Goal: Navigation & Orientation: Go to known website

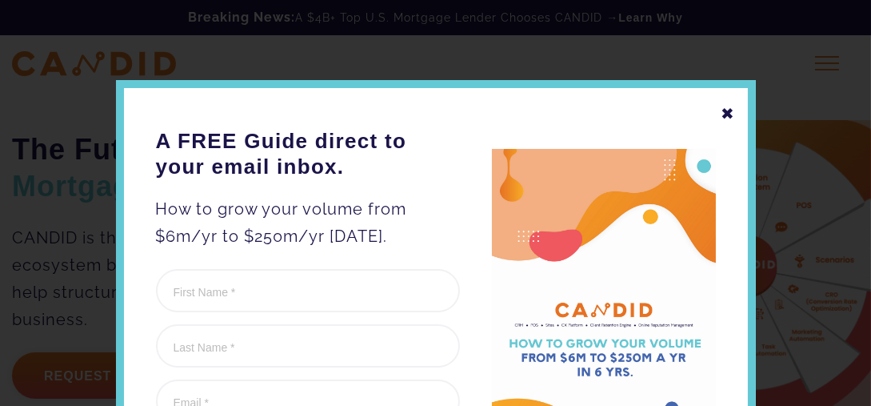
click at [721, 109] on div "✖" at bounding box center [728, 113] width 14 height 27
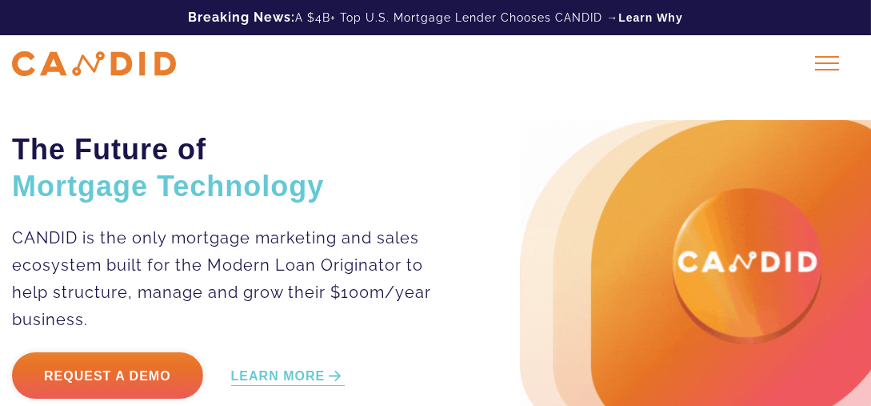
click at [825, 66] on div at bounding box center [827, 63] width 40 height 40
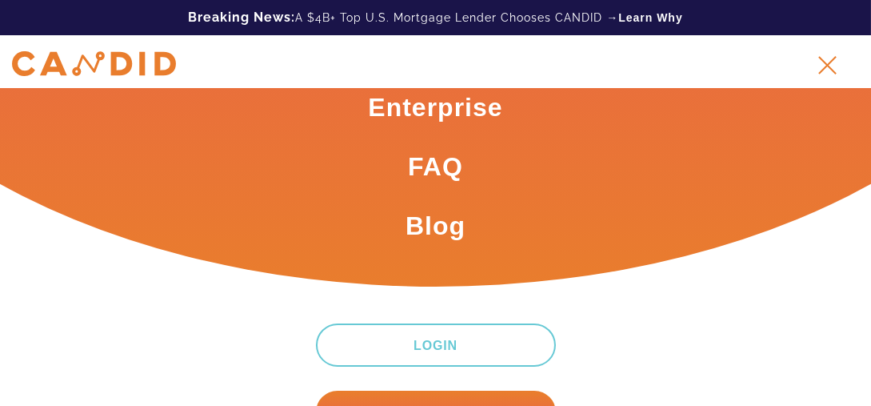
scroll to position [200, 0]
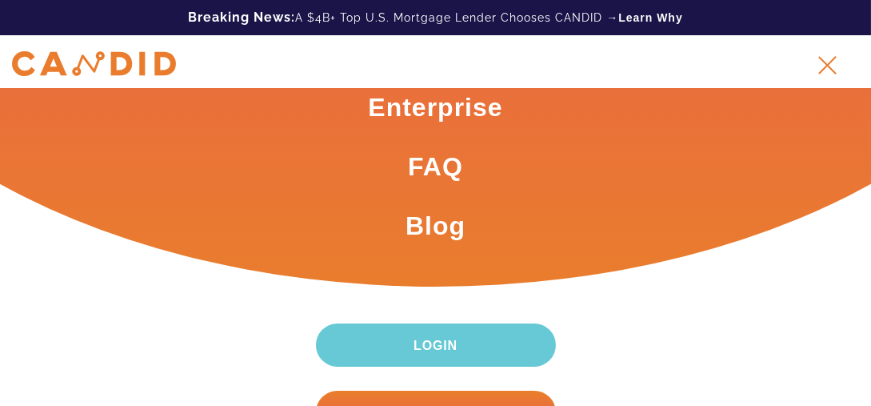
click at [405, 323] on link "Login" at bounding box center [436, 344] width 240 height 43
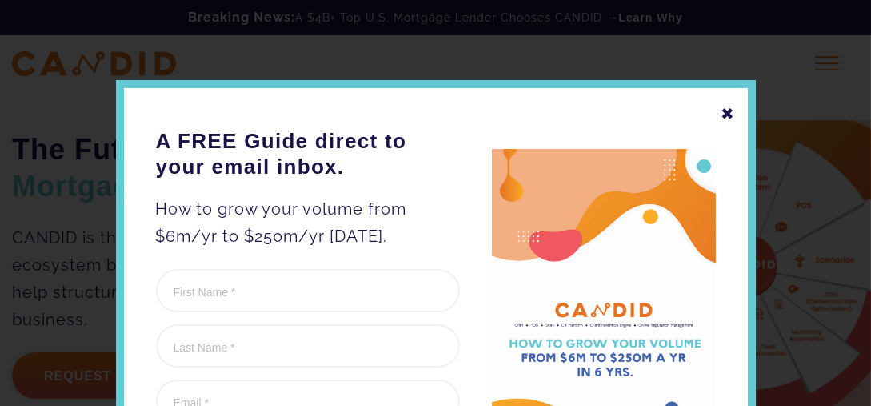
scroll to position [0, 0]
drag, startPoint x: 868, startPoint y: 0, endPoint x: 482, endPoint y: 61, distance: 391.1
click at [482, 61] on div at bounding box center [435, 203] width 871 height 406
